Goal: Information Seeking & Learning: Learn about a topic

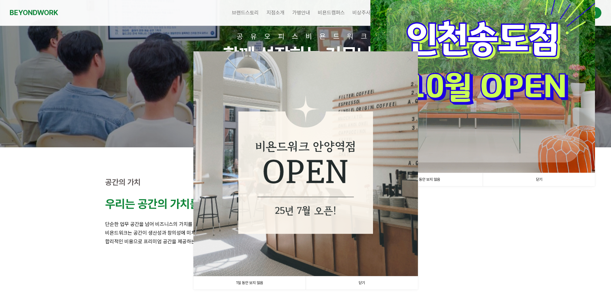
scroll to position [96, 0]
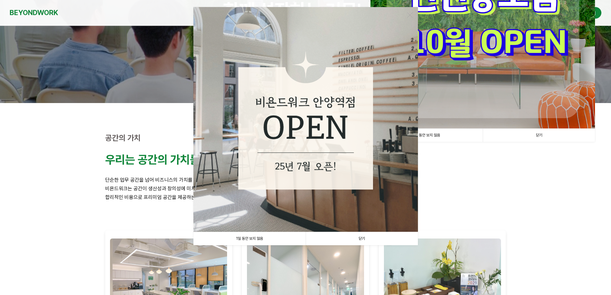
drag, startPoint x: 376, startPoint y: 241, endPoint x: 422, endPoint y: 217, distance: 52.0
click at [376, 241] on link "닫기" at bounding box center [362, 238] width 112 height 13
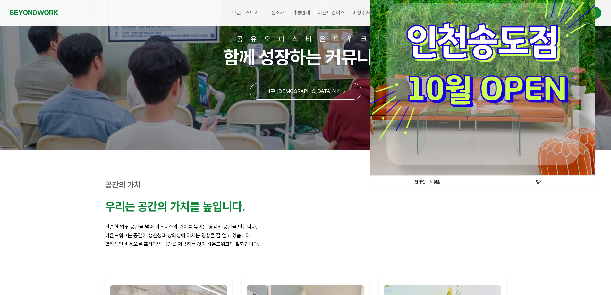
scroll to position [0, 0]
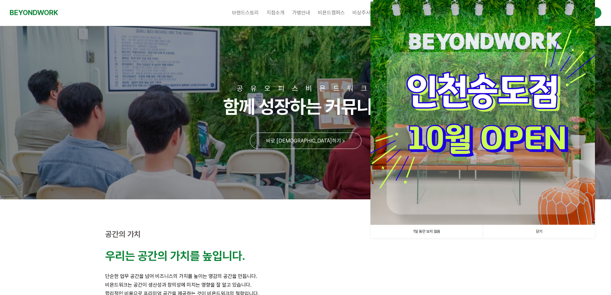
click at [549, 234] on link "닫기" at bounding box center [538, 231] width 112 height 13
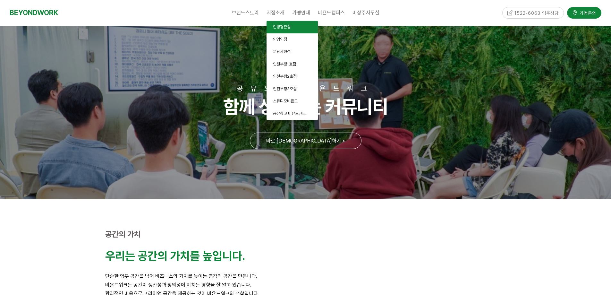
click at [281, 26] on span "안양평촌점" at bounding box center [282, 26] width 18 height 5
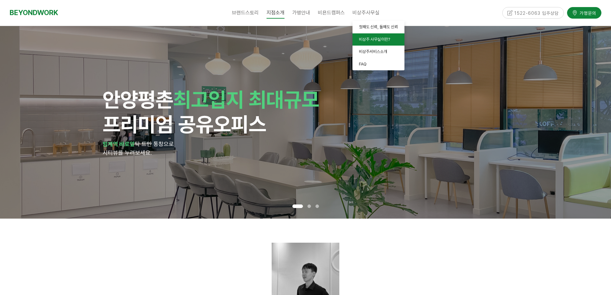
click at [381, 38] on span "비상주 사무실이란?" at bounding box center [374, 39] width 31 height 5
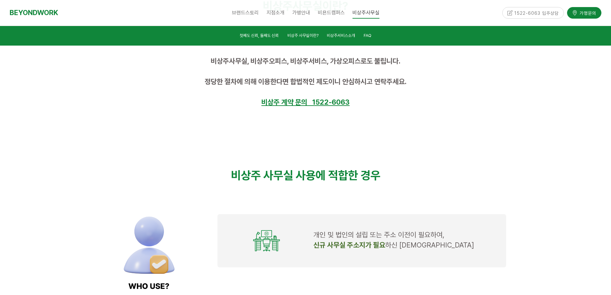
scroll to position [545, 0]
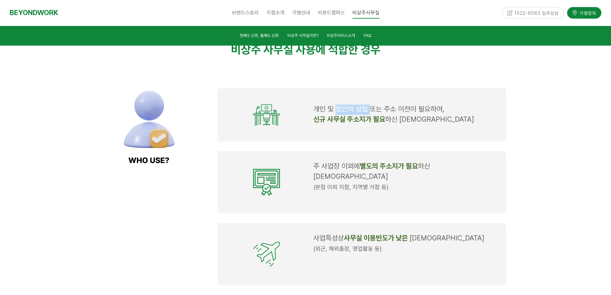
drag, startPoint x: 337, startPoint y: 109, endPoint x: 369, endPoint y: 111, distance: 32.5
click at [369, 111] on span "개인 및 법인의 설립 또는 주소 이전이 필요하여," at bounding box center [378, 109] width 131 height 8
drag, startPoint x: 323, startPoint y: 120, endPoint x: 394, endPoint y: 120, distance: 71.5
click at [394, 120] on p "신규 사무실 주소지가 필요 하신 대표님" at bounding box center [405, 120] width 185 height 10
click at [405, 125] on p "신규 사무실 주소지가 필요 하신 대표님" at bounding box center [405, 120] width 185 height 10
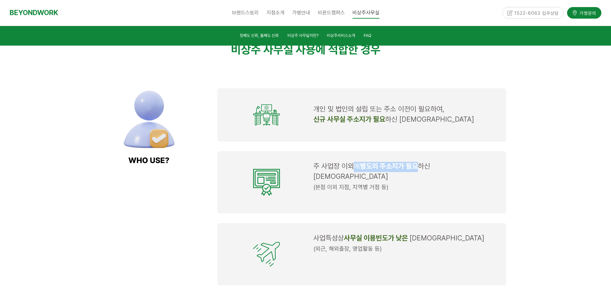
drag, startPoint x: 356, startPoint y: 162, endPoint x: 421, endPoint y: 166, distance: 65.5
click at [421, 166] on td "주 사업장 이외에 별도의 주소지가 필요 하신 대표님 (본점 이외 지점, 지역별 거점 등)" at bounding box center [406, 182] width 190 height 46
click at [421, 166] on span "하신 [DEMOGRAPHIC_DATA]" at bounding box center [371, 171] width 117 height 19
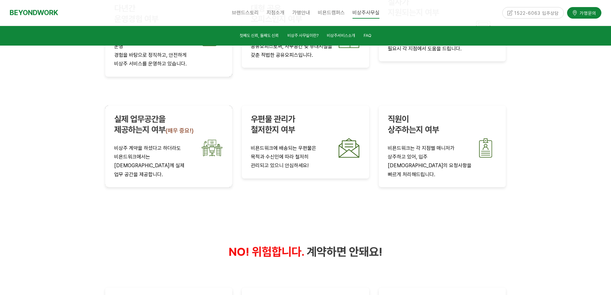
scroll to position [1058, 0]
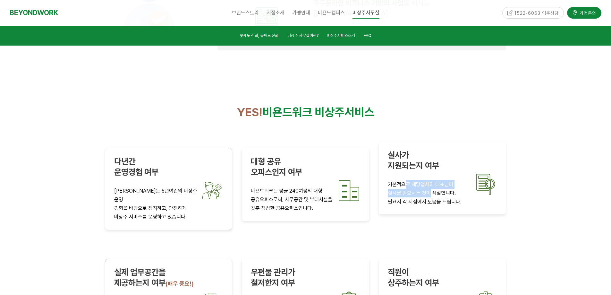
drag, startPoint x: 404, startPoint y: 161, endPoint x: 429, endPoint y: 168, distance: 26.0
click at [429, 168] on div "실사가 지원되는지 여부 기본적으로 해당업체의 대표님이 실사를 받으시는 것이 적절합니다. 필요시 각 지점에서 도움을 드립니다." at bounding box center [442, 178] width 109 height 56
click at [429, 188] on p "실사를 받으시는 것이 적절합니다." at bounding box center [442, 192] width 109 height 9
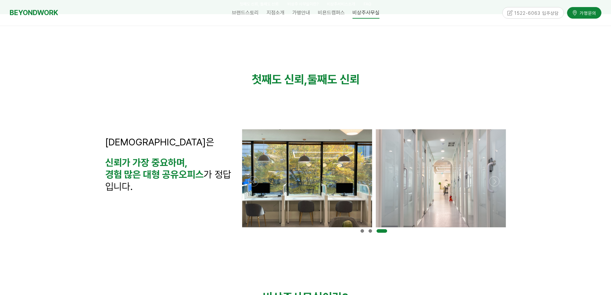
scroll to position [0, 0]
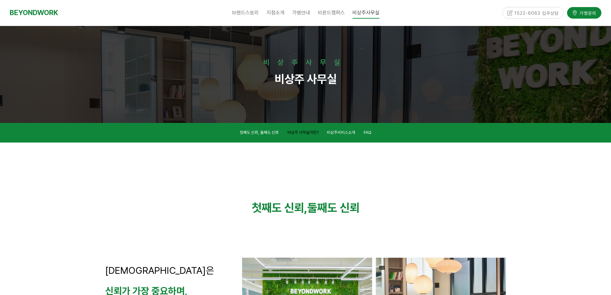
click at [303, 132] on span "비상주 사무실이란?" at bounding box center [302, 132] width 31 height 5
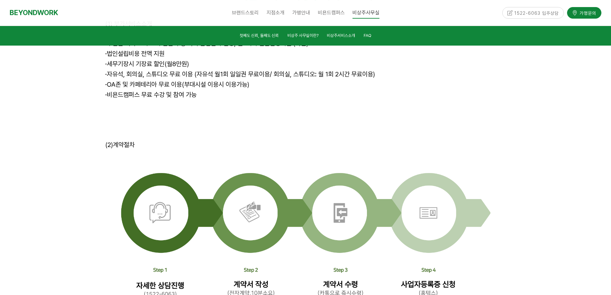
scroll to position [1971, 0]
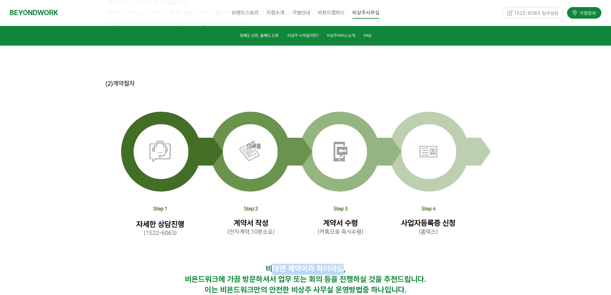
drag, startPoint x: 272, startPoint y: 199, endPoint x: 340, endPoint y: 201, distance: 68.6
click at [340, 264] on strong "비대면 계약이라 하더라도," at bounding box center [305, 268] width 80 height 9
click at [342, 274] on span "비욘드워크에 가끔 방문하셔서 업무 또는 회의 등을 진행하실 것을 추천드립니다." at bounding box center [305, 278] width 241 height 9
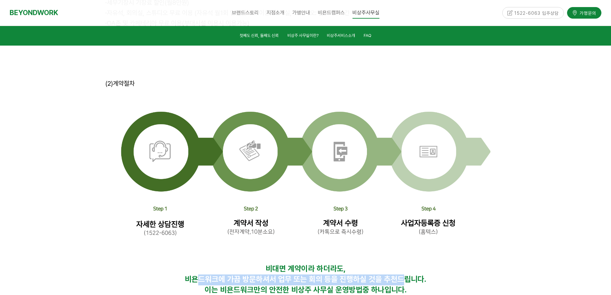
drag, startPoint x: 199, startPoint y: 209, endPoint x: 401, endPoint y: 211, distance: 202.0
click at [400, 274] on span "비욘드워크에 가끔 방문하셔서 업무 또는 회의 등을 진행하실 것을 추천드립니다." at bounding box center [305, 278] width 241 height 9
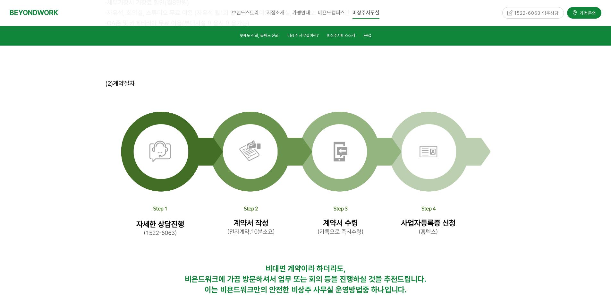
click at [400, 285] on strong "중 하나입니다." at bounding box center [384, 289] width 44 height 9
drag, startPoint x: 389, startPoint y: 220, endPoint x: 323, endPoint y: 217, distance: 66.4
click at [323, 285] on p "이는 비욘드워크만의 안전한 비상주 사무실 운영방법 중 하나입니다." at bounding box center [305, 290] width 401 height 11
drag, startPoint x: 323, startPoint y: 217, endPoint x: 372, endPoint y: 212, distance: 49.7
click at [323, 285] on span "이는 비욘드워크만의 안전한 비상주 사무실 운영방법" at bounding box center [284, 289] width 158 height 9
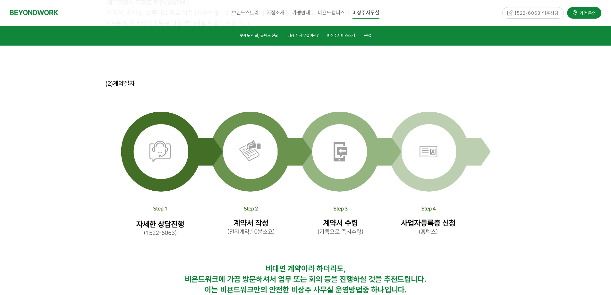
click at [384, 274] on span "비욘드워크에 가끔 방문하셔서 업무 또는 회의 등을 진행하실 것을 추천드립니다." at bounding box center [305, 278] width 241 height 9
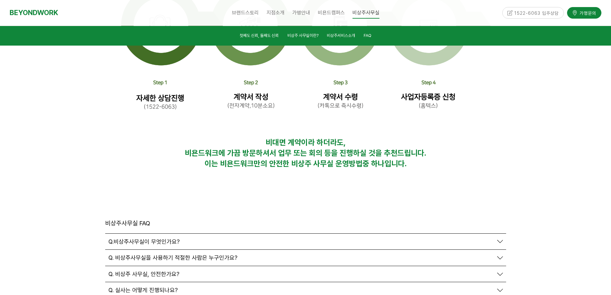
scroll to position [2099, 0]
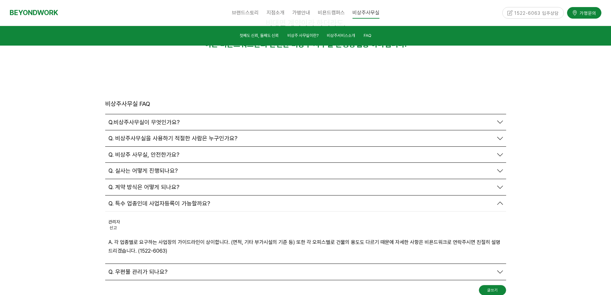
scroll to position [2228, 0]
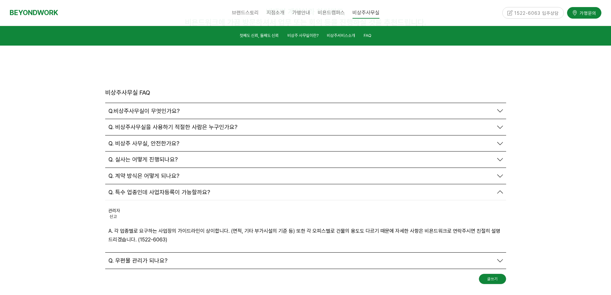
click at [499, 257] on icon at bounding box center [500, 260] width 6 height 6
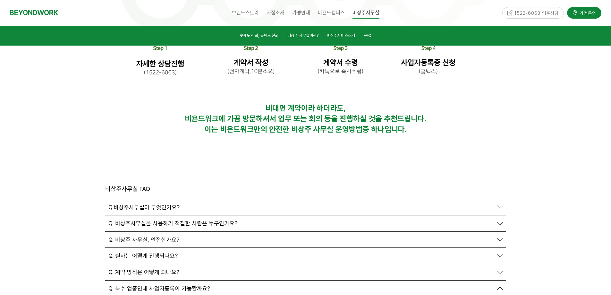
drag, startPoint x: 500, startPoint y: 186, endPoint x: 492, endPoint y: 192, distance: 9.9
click at [500, 253] on icon at bounding box center [500, 256] width 6 height 6
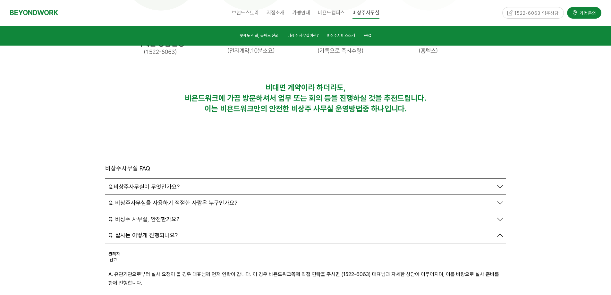
scroll to position [2164, 0]
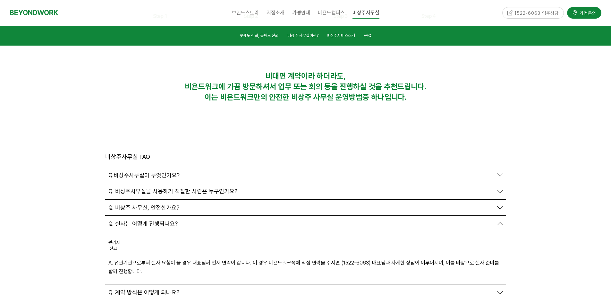
click at [501, 289] on icon at bounding box center [500, 292] width 6 height 6
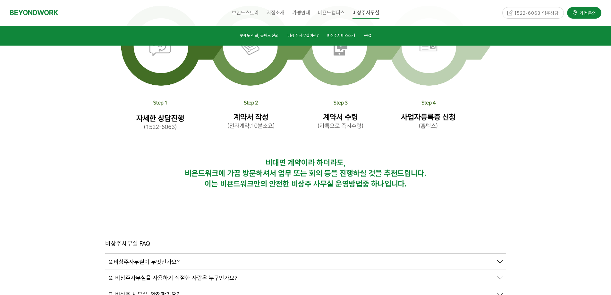
scroll to position [2132, 0]
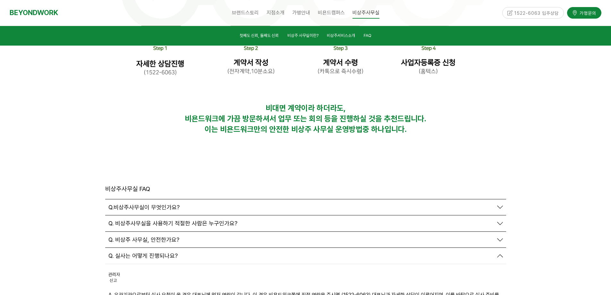
click at [501, 237] on icon at bounding box center [500, 240] width 6 height 6
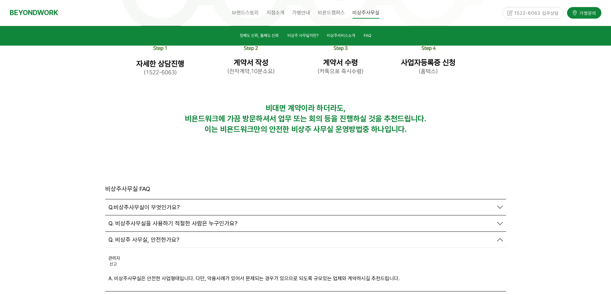
click at [498, 220] on icon at bounding box center [500, 223] width 6 height 6
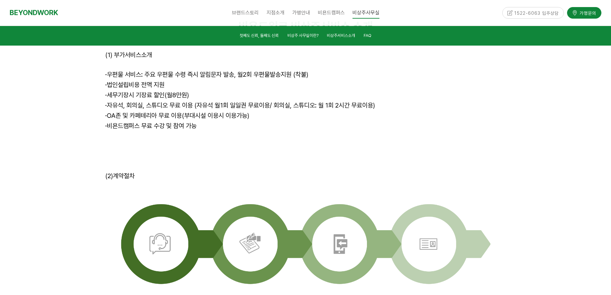
scroll to position [1875, 0]
